Goal: Task Accomplishment & Management: Complete application form

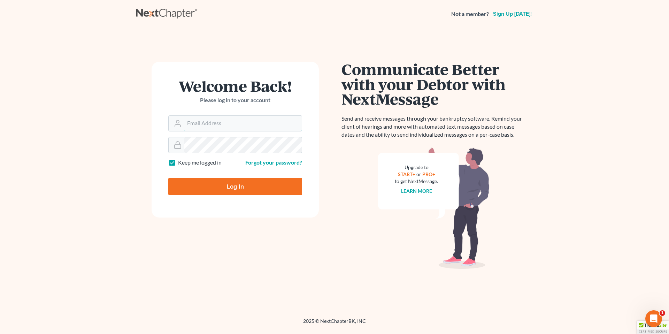
type input "marc.goldbach@goldbachlaw.com"
click at [226, 189] on input "Log In" at bounding box center [235, 186] width 134 height 17
type input "Thinking..."
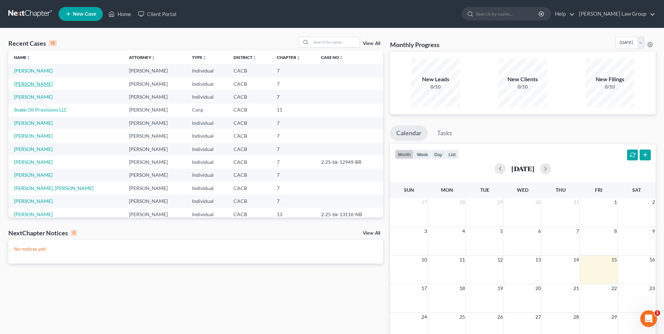
click at [36, 83] on link "[PERSON_NAME]" at bounding box center [33, 84] width 39 height 6
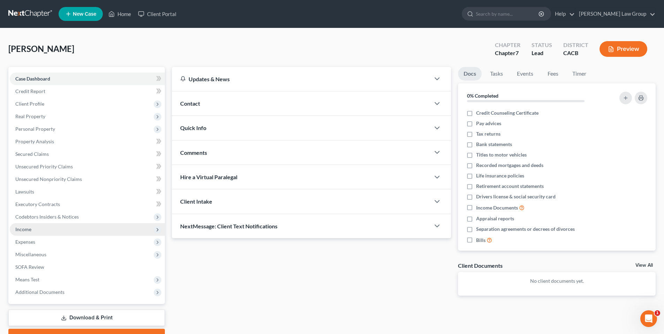
click at [30, 229] on span "Income" at bounding box center [23, 229] width 16 height 6
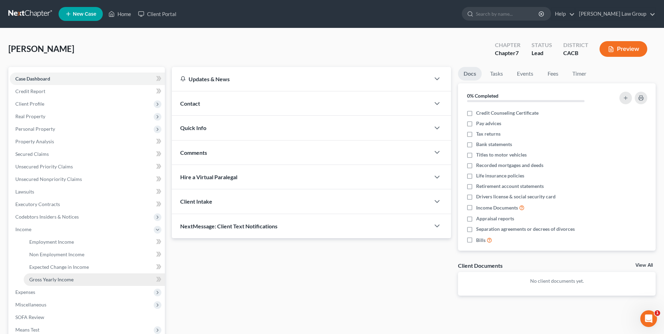
click at [57, 278] on span "Gross Yearly Income" at bounding box center [51, 279] width 44 height 6
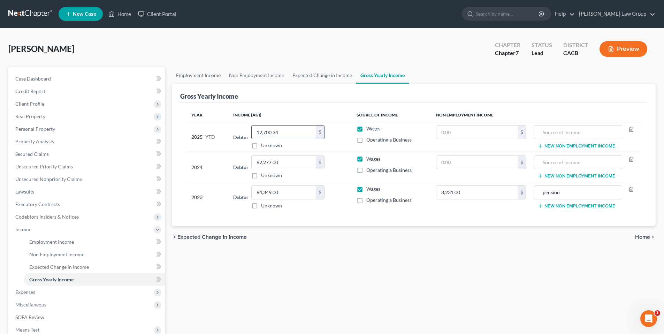
click at [283, 132] on input "12,700.34" at bounding box center [284, 131] width 64 height 13
type input "41,675.68"
click at [63, 266] on span "Expected Change in Income" at bounding box center [59, 267] width 60 height 6
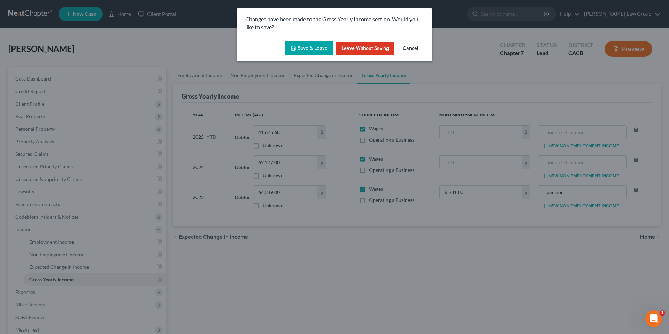
click at [311, 44] on button "Save & Leave" at bounding box center [309, 48] width 48 height 15
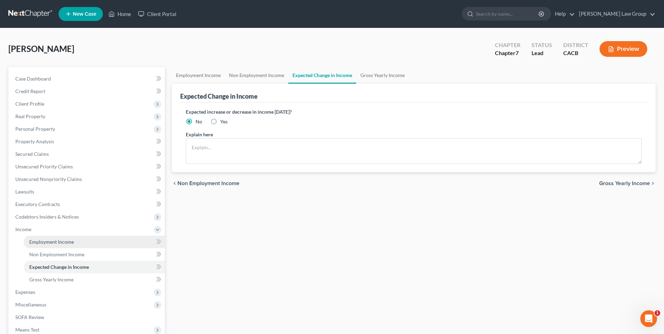
click at [51, 242] on span "Employment Income" at bounding box center [51, 242] width 45 height 6
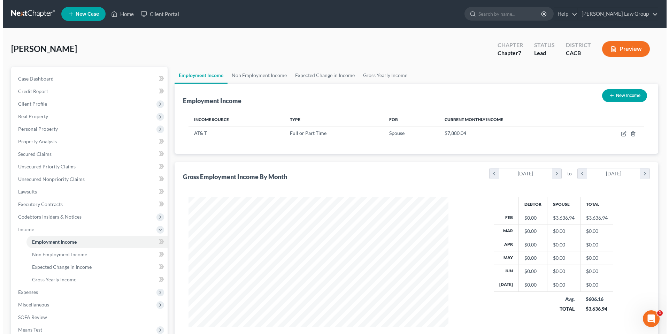
scroll to position [130, 274]
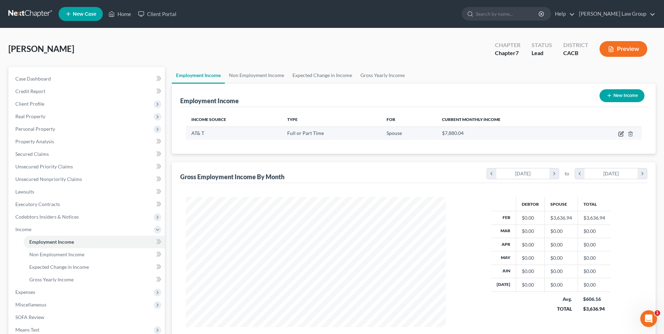
click at [622, 133] on icon "button" at bounding box center [621, 132] width 3 height 3
select select "0"
select select "4"
select select "2"
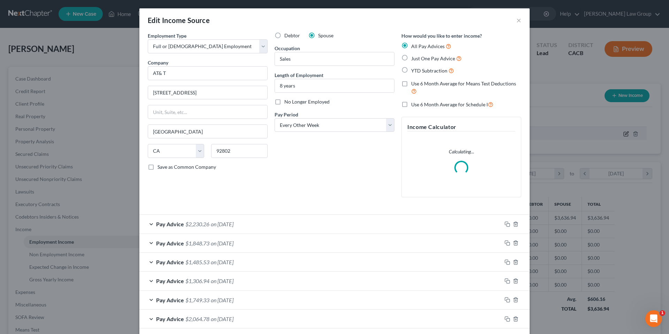
scroll to position [131, 276]
click at [284, 35] on label "Debtor" at bounding box center [292, 35] width 16 height 7
click at [287, 35] on input "Debtor" at bounding box center [289, 34] width 5 height 5
radio input "true"
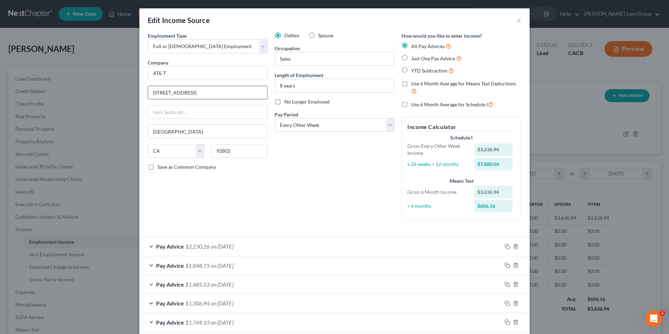
click at [189, 93] on input "[STREET_ADDRESS]" at bounding box center [207, 92] width 119 height 13
type input "1"
type input "[STREET_ADDRESS] NE"
type input "[GEOGRAPHIC_DATA]"
select select "10"
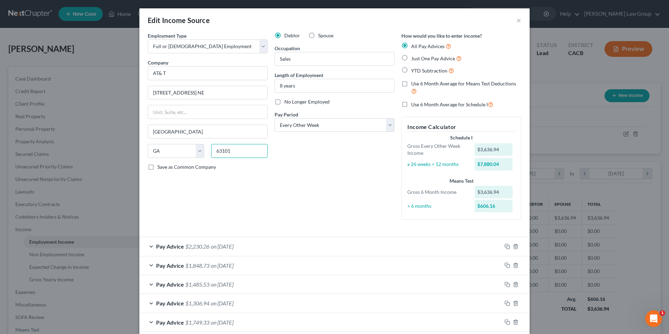
type input "63101"
type input "Saint Louis"
select select "26"
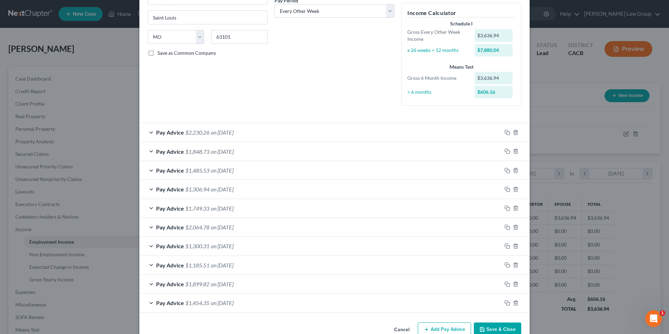
scroll to position [131, 0]
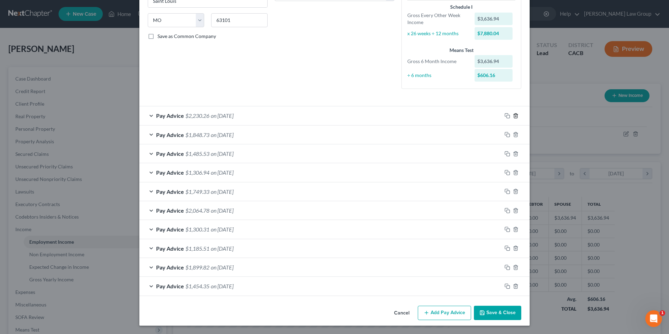
click at [514, 115] on icon "button" at bounding box center [516, 116] width 6 height 6
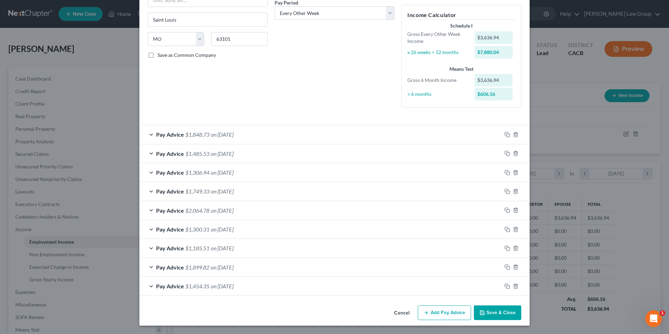
scroll to position [112, 0]
click at [514, 135] on icon "button" at bounding box center [516, 135] width 6 height 6
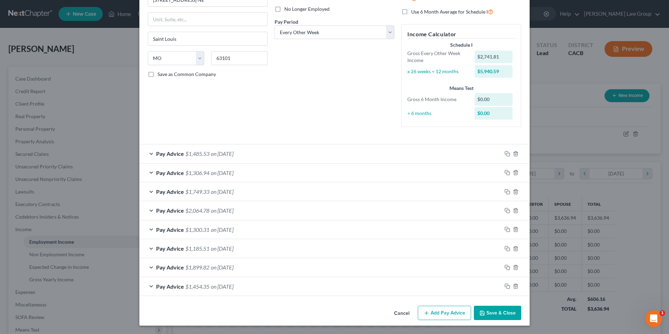
scroll to position [93, 0]
click at [513, 155] on icon "button" at bounding box center [516, 154] width 6 height 6
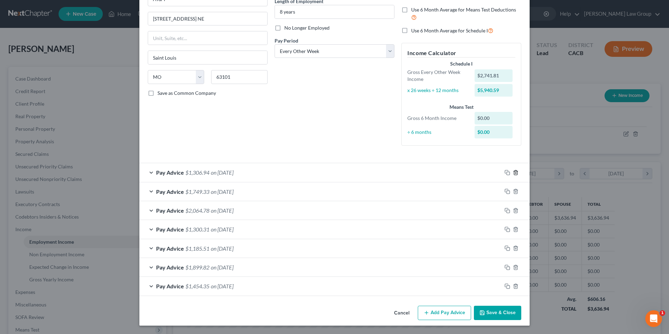
click at [514, 172] on icon "button" at bounding box center [516, 173] width 6 height 6
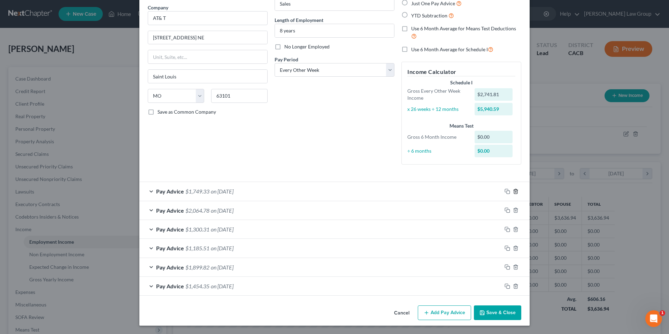
click at [513, 191] on icon "button" at bounding box center [516, 192] width 6 height 6
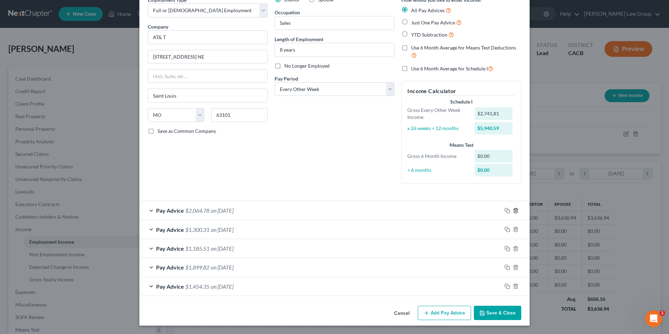
click at [513, 209] on icon "button" at bounding box center [516, 211] width 6 height 6
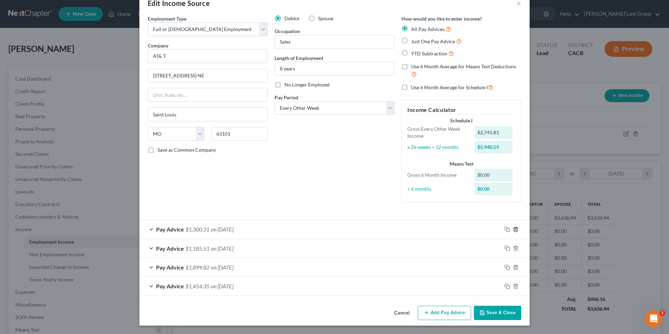
scroll to position [17, 0]
click at [516, 229] on line "button" at bounding box center [516, 229] width 0 height 1
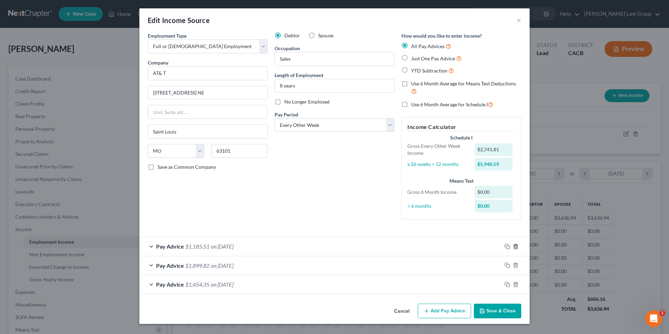
click at [515, 246] on icon "button" at bounding box center [516, 247] width 6 height 6
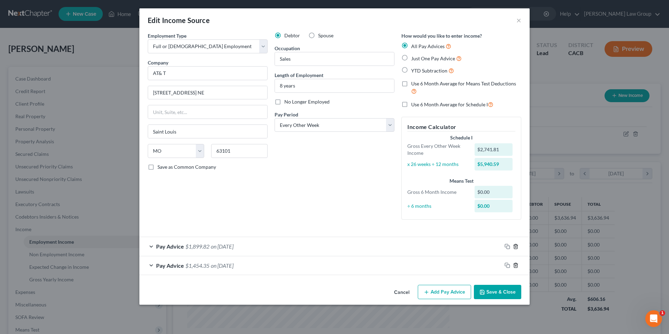
click at [515, 246] on icon "button" at bounding box center [516, 247] width 6 height 6
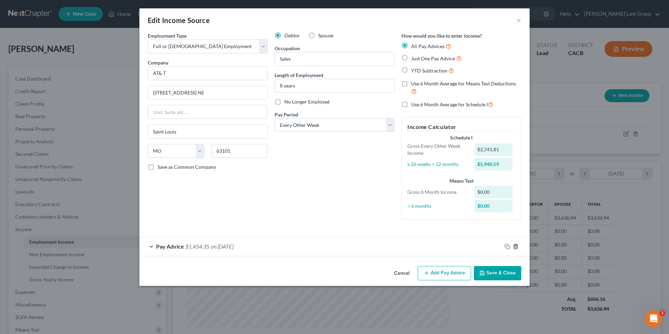
click at [514, 246] on icon "button" at bounding box center [515, 246] width 3 height 5
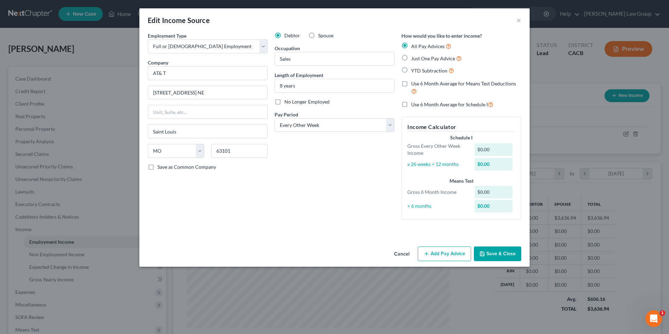
click at [411, 58] on label "Just One Pay Advice" at bounding box center [436, 58] width 51 height 8
click at [414, 58] on input "Just One Pay Advice" at bounding box center [416, 56] width 5 height 5
radio input "true"
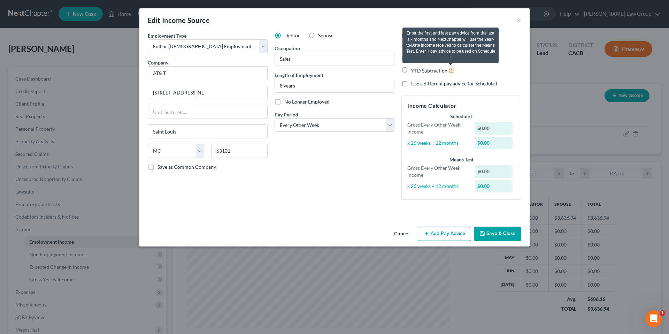
click at [451, 71] on icon at bounding box center [452, 70] width 6 height 7
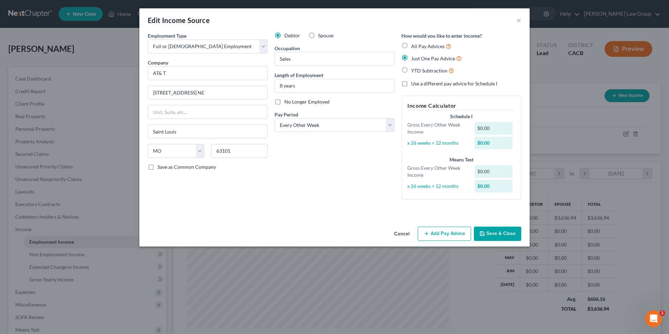
click at [449, 233] on button "Add Pay Advice" at bounding box center [444, 234] width 53 height 15
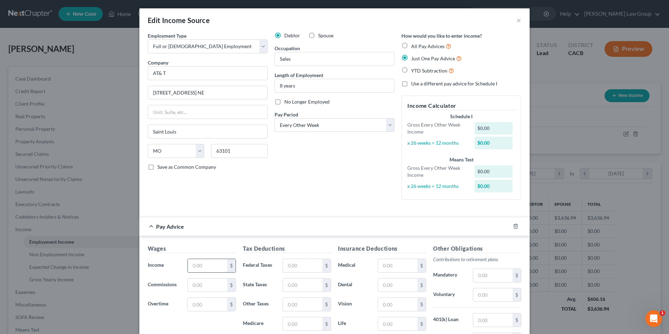
click at [213, 267] on input "text" at bounding box center [207, 265] width 39 height 13
type input "3,005.22"
click at [307, 266] on input "text" at bounding box center [302, 265] width 39 height 13
type input "358.08"
click at [304, 284] on input "text" at bounding box center [302, 284] width 39 height 13
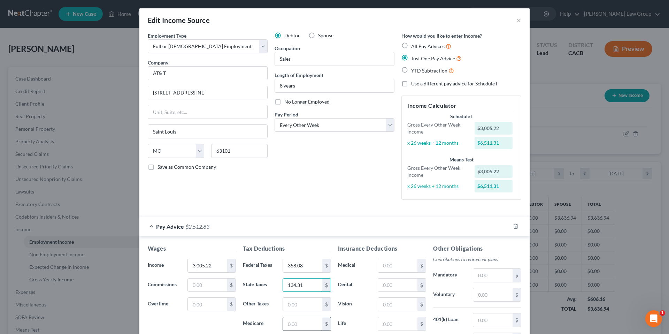
type input "134.31"
click at [301, 325] on input "text" at bounding box center [302, 323] width 39 height 13
type input "42.62"
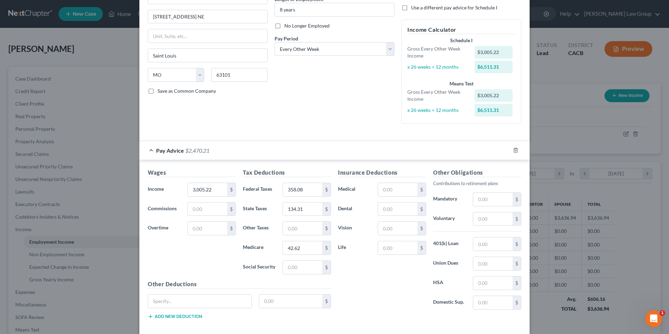
scroll to position [77, 0]
click at [296, 227] on input "text" at bounding box center [302, 227] width 39 height 13
type input "217.46"
click at [486, 264] on input "text" at bounding box center [492, 262] width 39 height 13
type input "25.95"
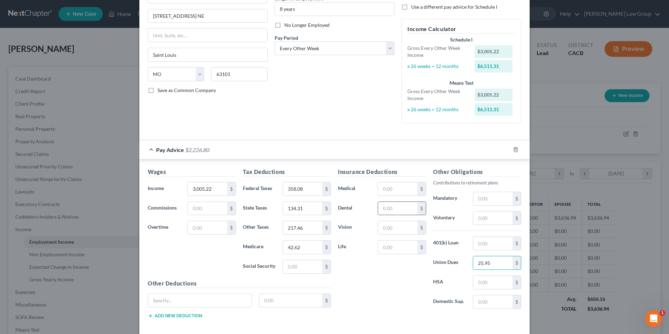
click at [388, 210] on input "text" at bounding box center [397, 208] width 39 height 13
type input "4.65"
click at [391, 191] on input "text" at bounding box center [397, 188] width 39 height 13
type input "68.00"
click at [483, 239] on input "text" at bounding box center [492, 243] width 39 height 13
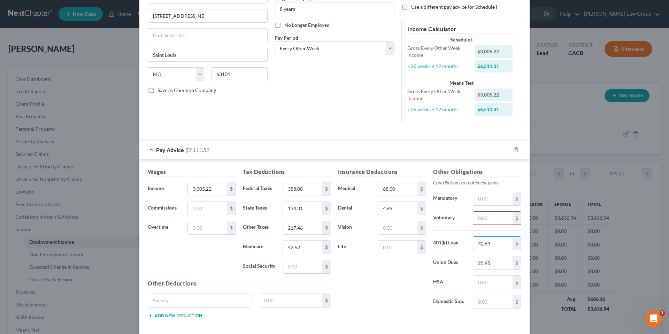
type input "42.63"
click at [479, 217] on input "text" at bounding box center [492, 218] width 39 height 13
type input "288.36"
click at [398, 251] on input "text" at bounding box center [397, 246] width 39 height 13
type input "1.70"
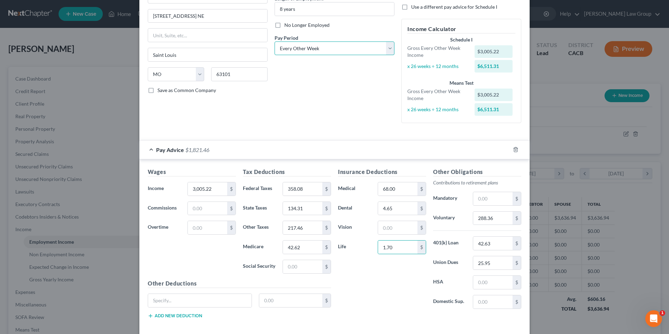
click at [389, 49] on select "Select Monthly Twice Monthly Every Other Week Weekly" at bounding box center [335, 48] width 120 height 14
click at [275, 41] on select "Select Monthly Twice Monthly Every Other Week Weekly" at bounding box center [335, 48] width 120 height 14
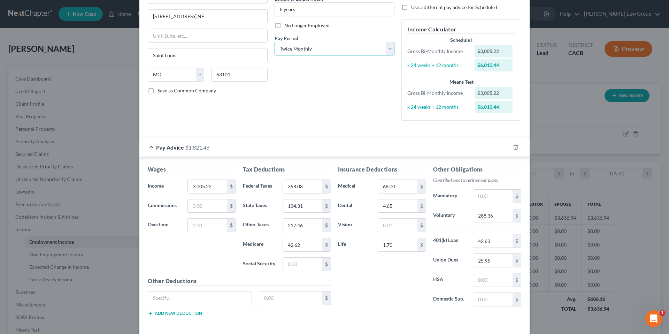
click at [385, 47] on select "Select Monthly Twice Monthly Every Other Week Weekly" at bounding box center [335, 49] width 120 height 14
select select "2"
click at [275, 42] on select "Select Monthly Twice Monthly Every Other Week Weekly" at bounding box center [335, 49] width 120 height 14
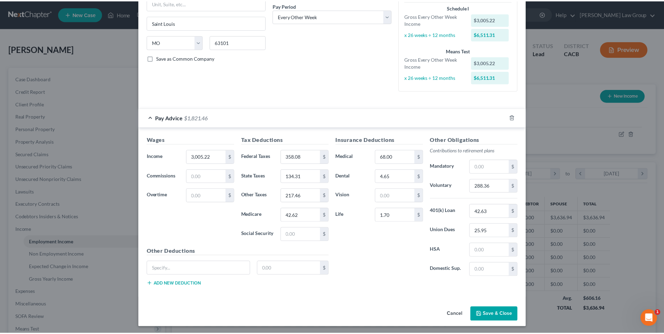
scroll to position [110, 0]
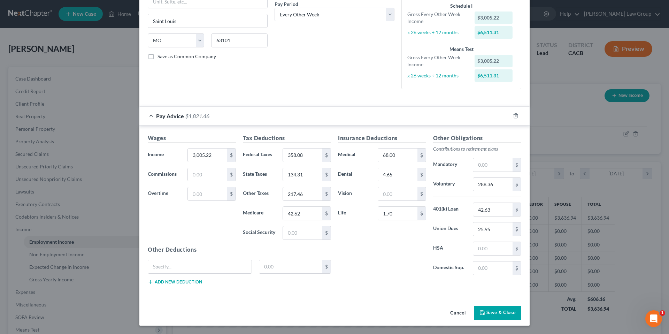
click at [497, 311] on button "Save & Close" at bounding box center [497, 313] width 47 height 15
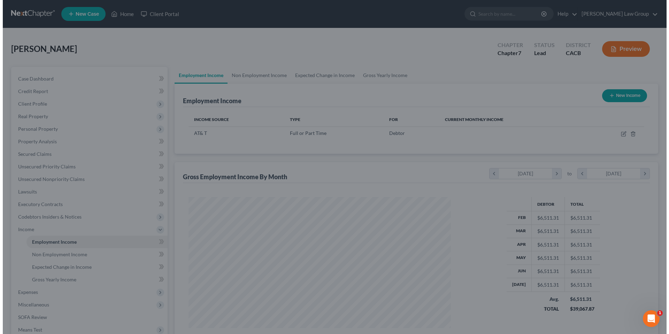
scroll to position [348369, 348225]
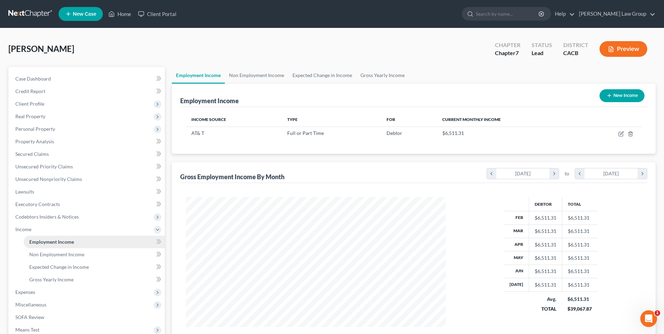
click at [52, 241] on span "Employment Income" at bounding box center [51, 242] width 45 height 6
click at [621, 134] on icon "button" at bounding box center [621, 132] width 3 height 3
select select "0"
select select "26"
select select "2"
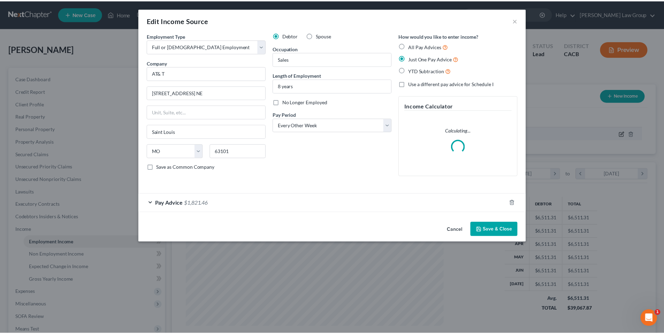
scroll to position [131, 276]
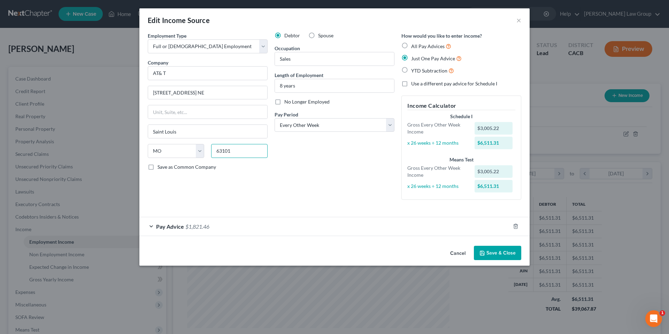
click at [237, 150] on input "63101" at bounding box center [239, 151] width 56 height 14
type input "6"
type input "30319"
click at [181, 151] on select "State [US_STATE] AK AR AZ CA CO CT DE DC [GEOGRAPHIC_DATA] [GEOGRAPHIC_DATA] GU…" at bounding box center [176, 151] width 56 height 14
type input "[GEOGRAPHIC_DATA]"
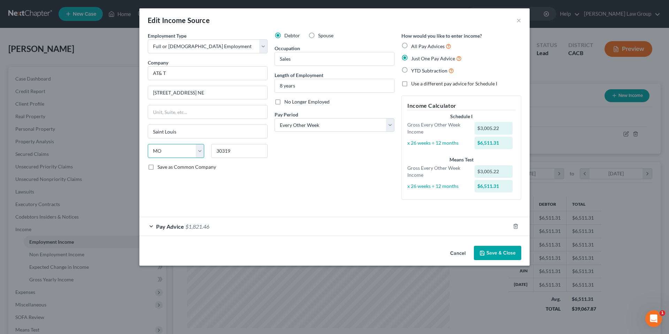
select select "10"
click at [500, 251] on button "Save & Close" at bounding box center [497, 253] width 47 height 15
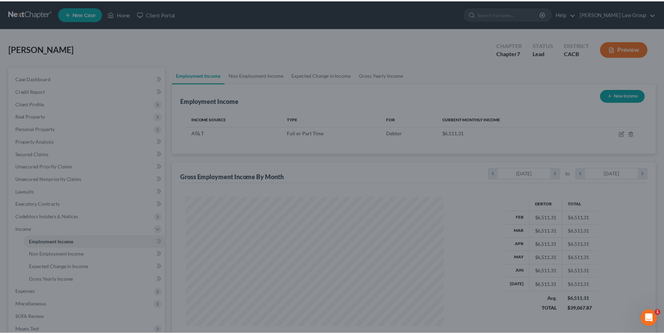
scroll to position [348369, 348225]
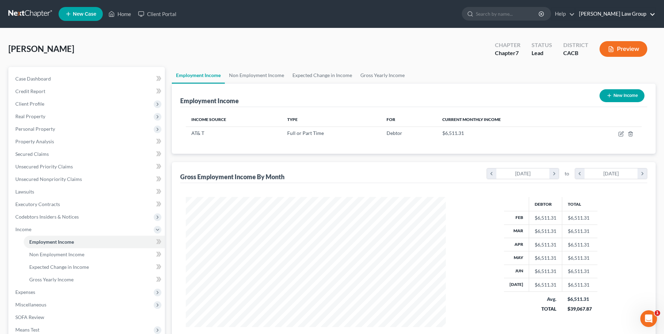
click at [628, 14] on link "[PERSON_NAME] Law Group" at bounding box center [615, 14] width 80 height 13
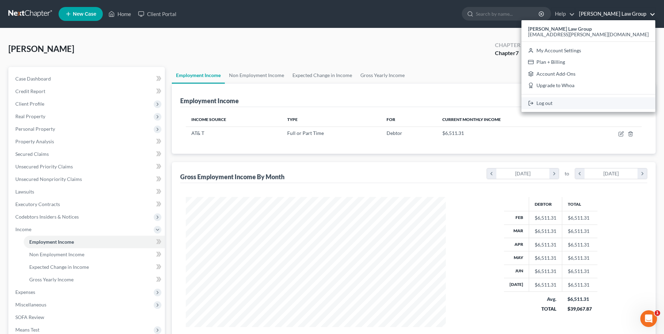
click at [596, 101] on link "Log out" at bounding box center [588, 103] width 134 height 12
